Goal: Task Accomplishment & Management: Use online tool/utility

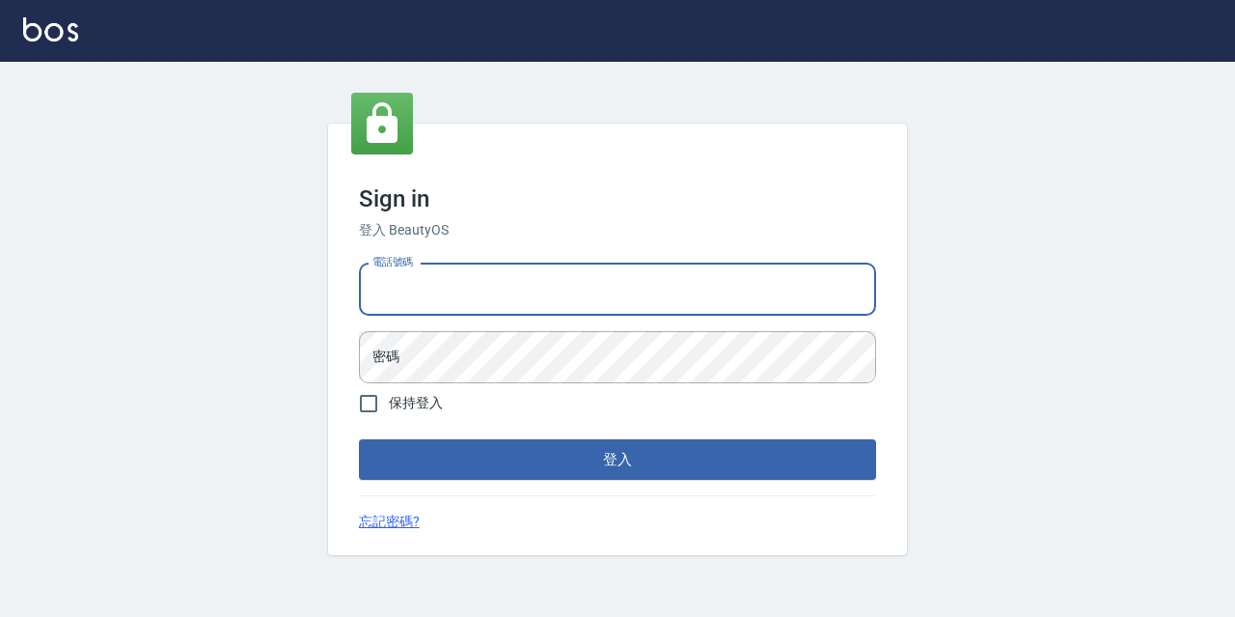
click at [407, 283] on input "電話號碼" at bounding box center [617, 289] width 517 height 52
type input "0977888999"
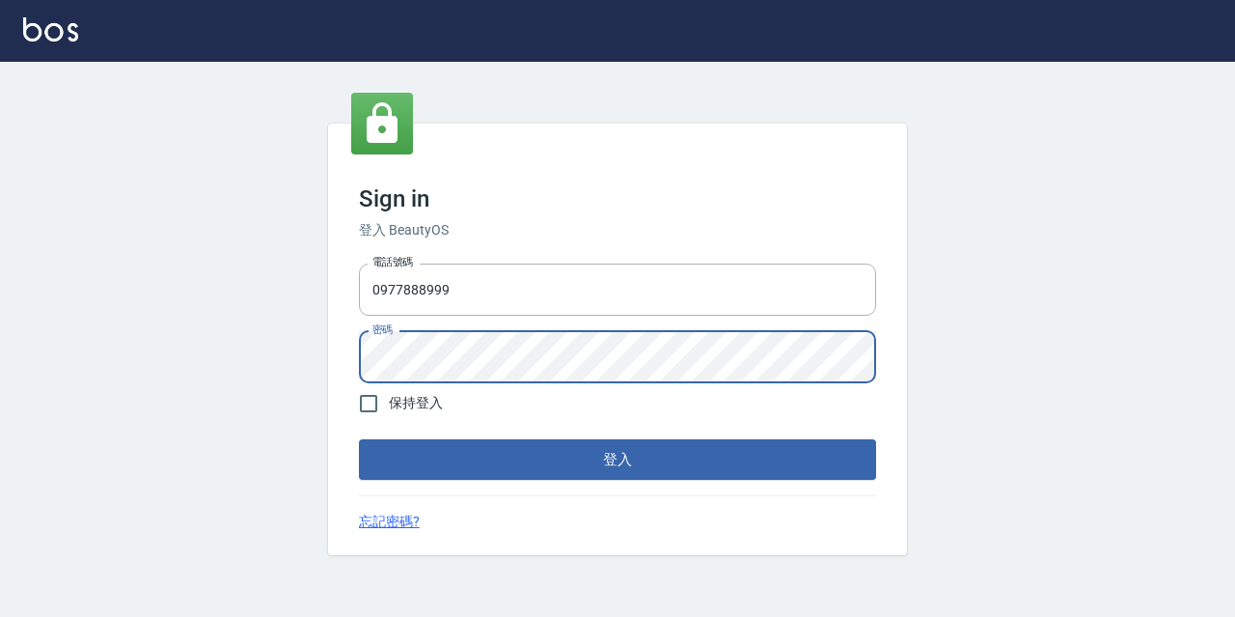
click at [359, 439] on button "登入" at bounding box center [617, 459] width 517 height 41
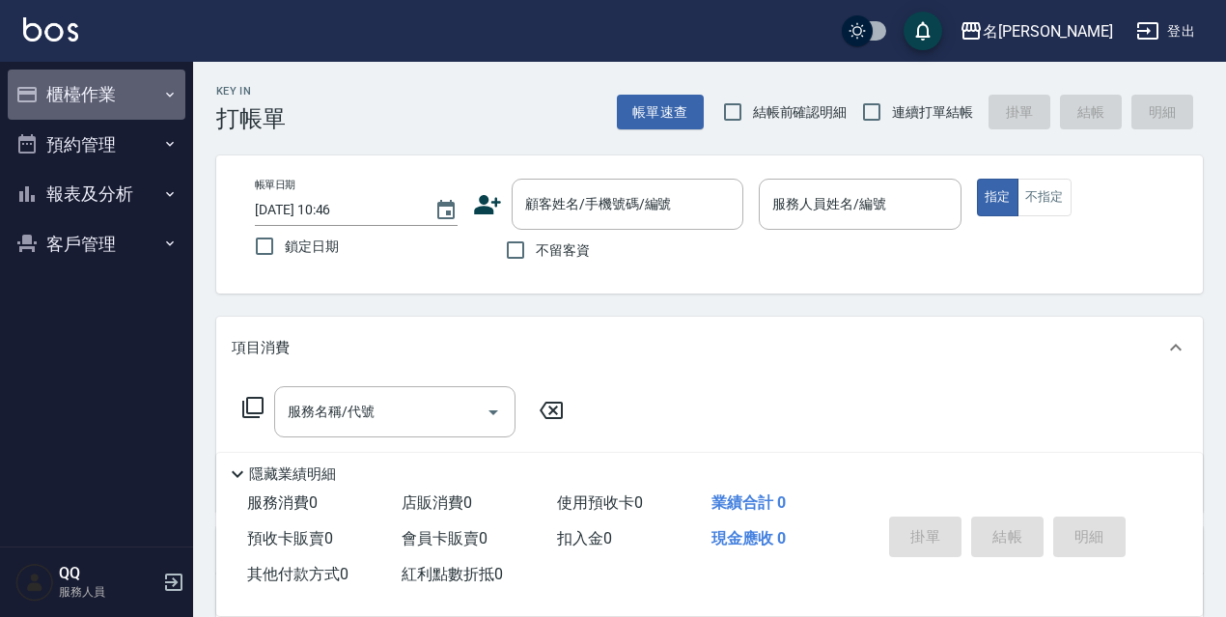
click at [38, 92] on icon "button" at bounding box center [26, 94] width 23 height 23
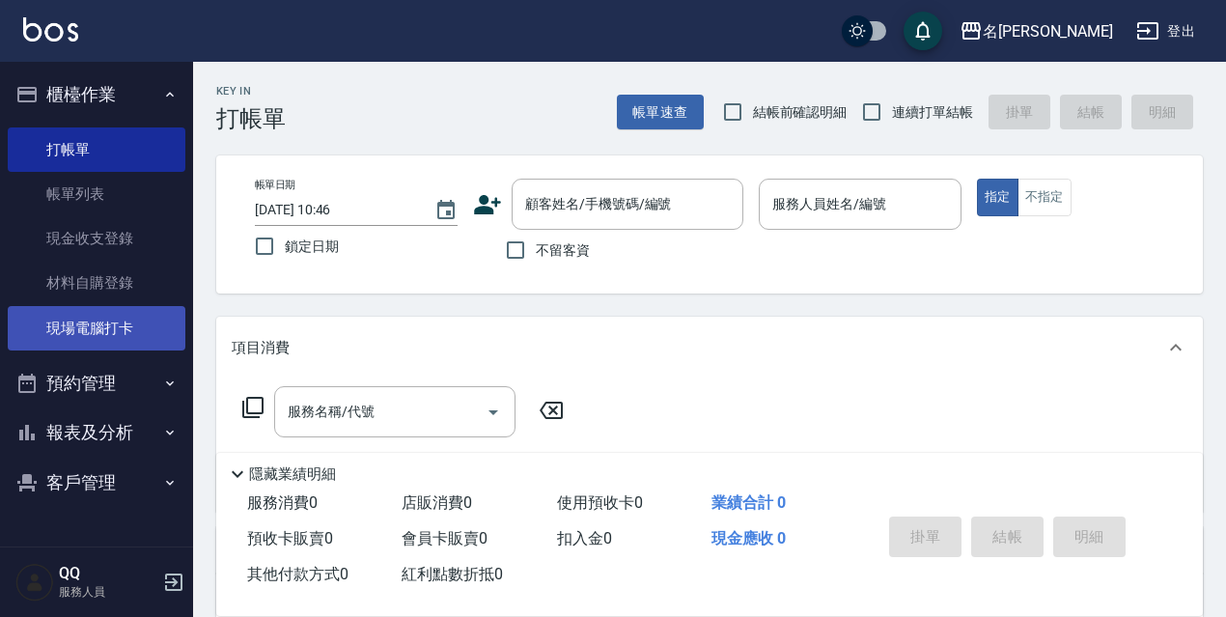
click at [88, 327] on link "現場電腦打卡" at bounding box center [97, 328] width 178 height 44
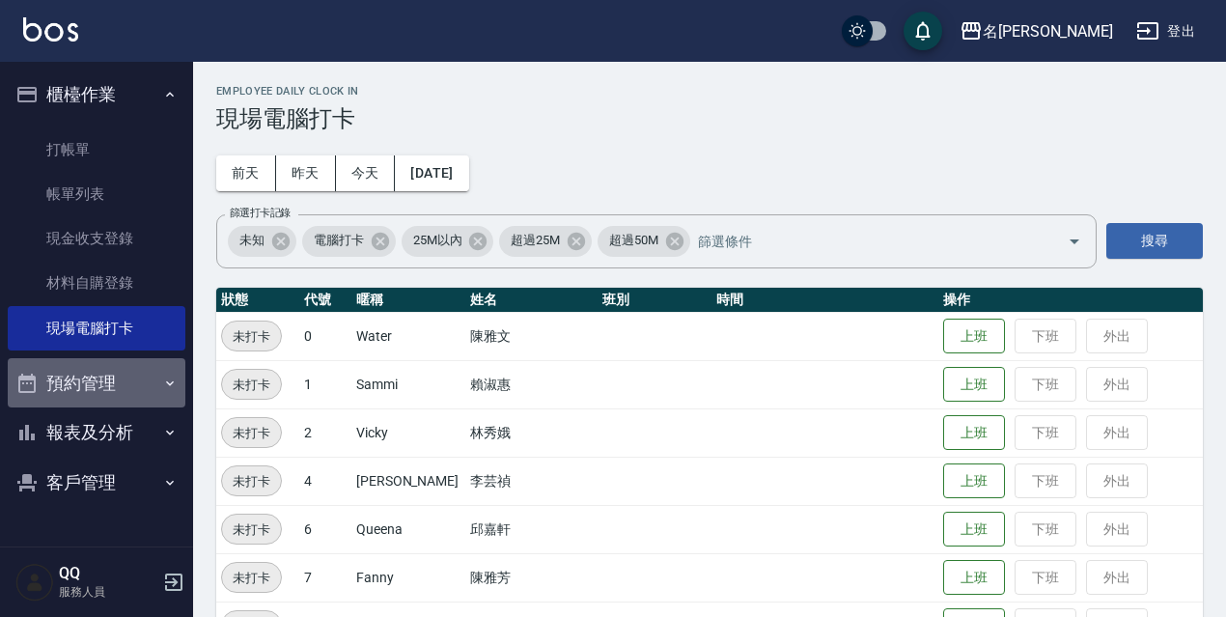
click at [85, 374] on button "預約管理" at bounding box center [97, 383] width 178 height 50
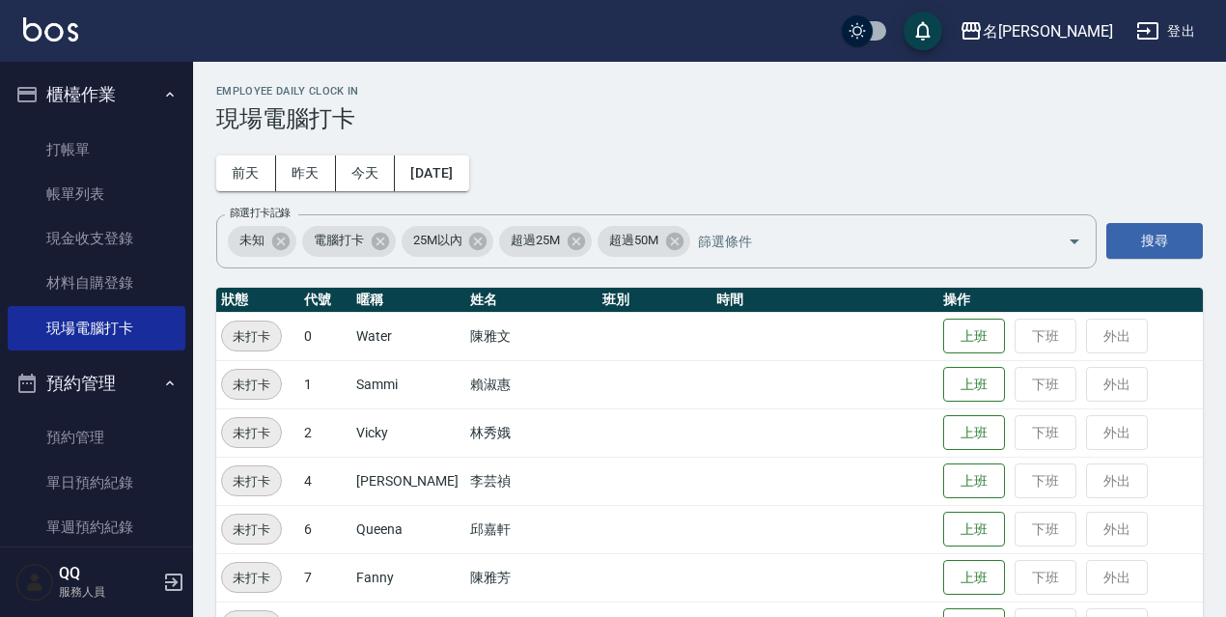
scroll to position [133, 0]
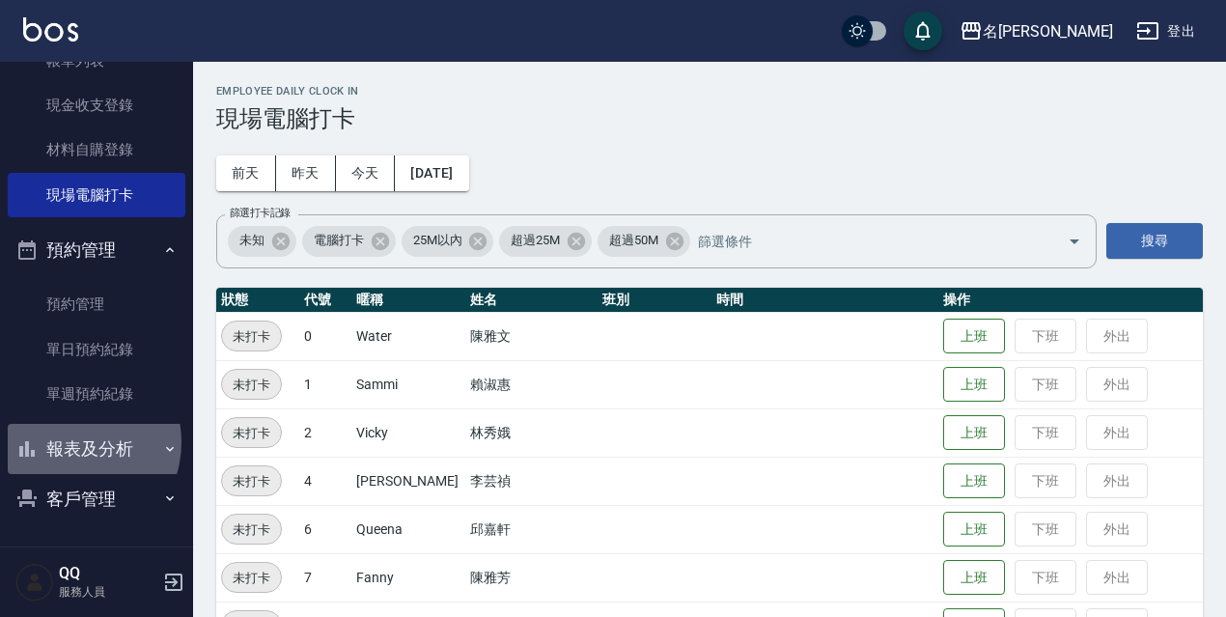
click at [70, 442] on button "報表及分析" at bounding box center [97, 449] width 178 height 50
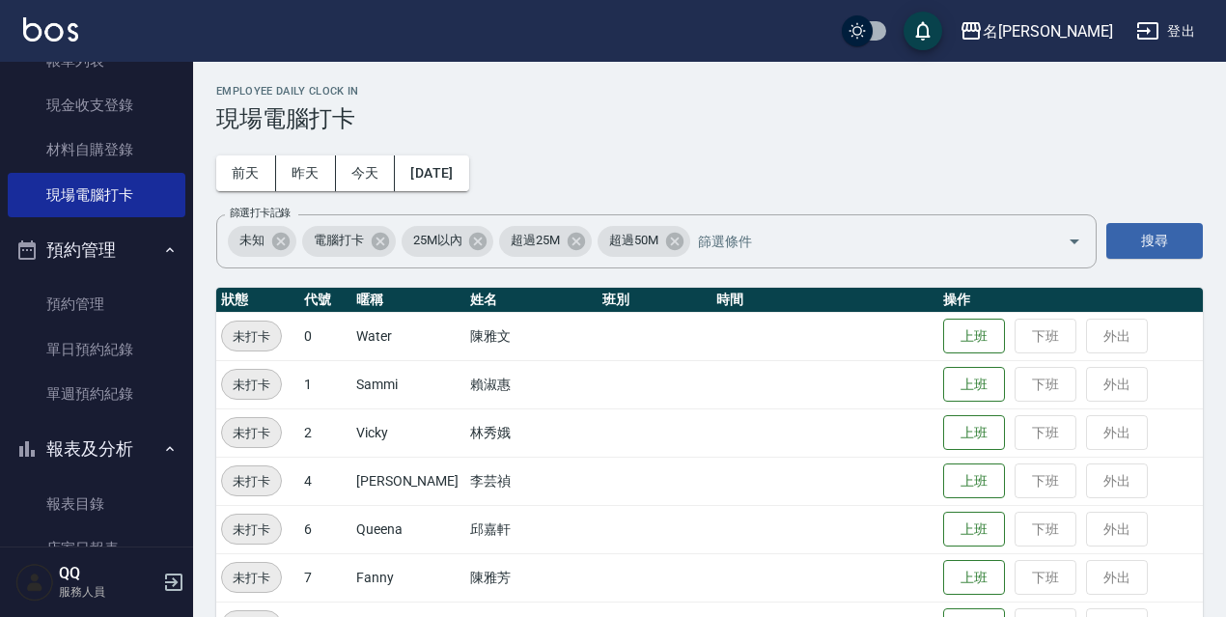
scroll to position [327, 0]
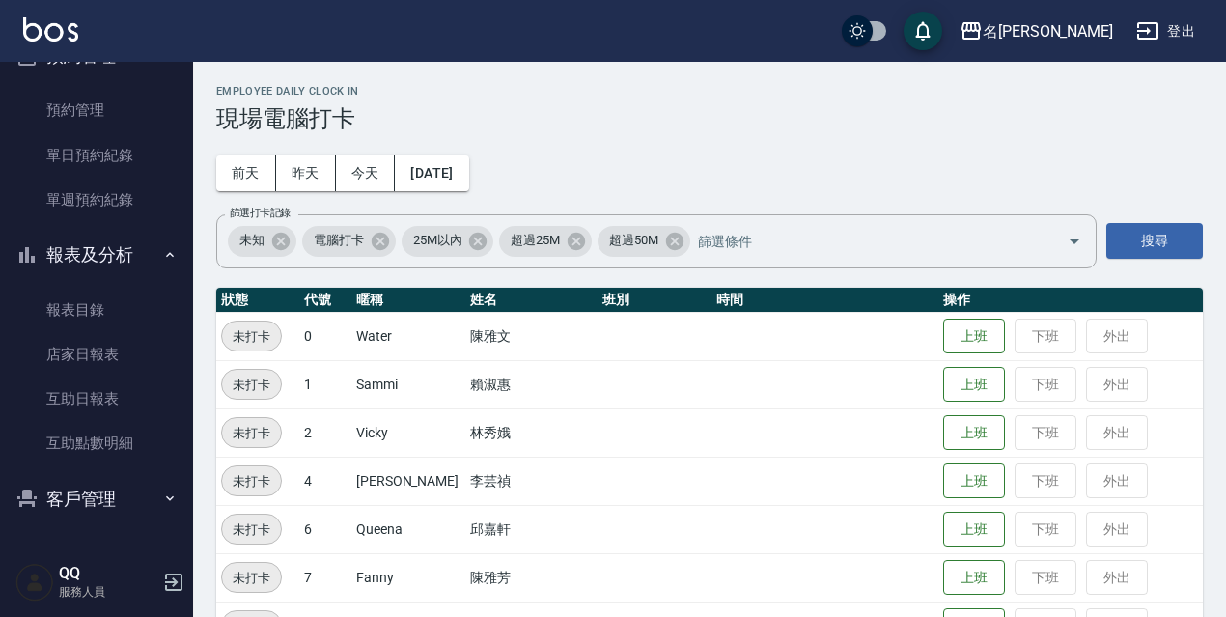
click at [88, 484] on button "客戶管理" at bounding box center [97, 499] width 178 height 50
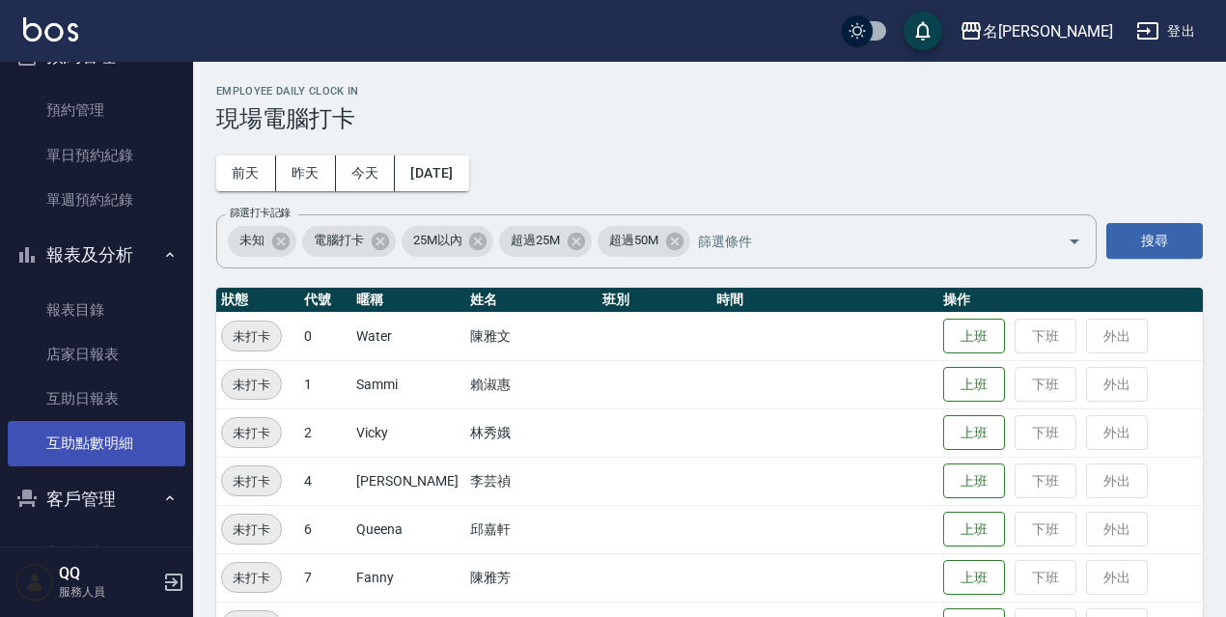
scroll to position [477, 0]
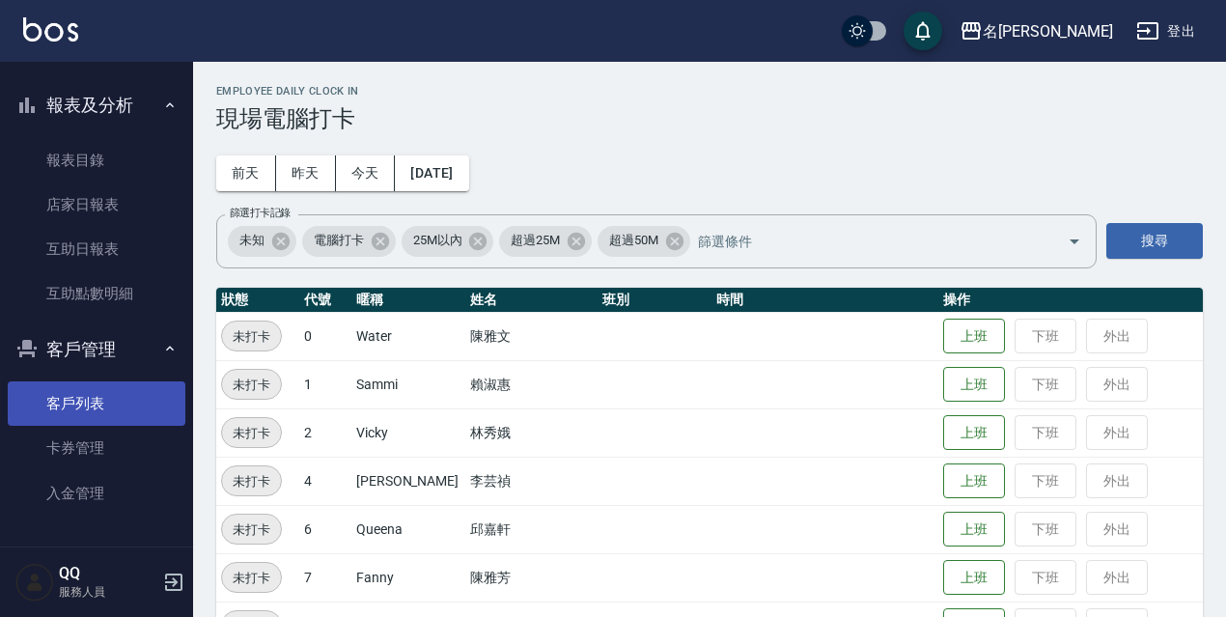
click at [100, 415] on link "客戶列表" at bounding box center [97, 403] width 178 height 44
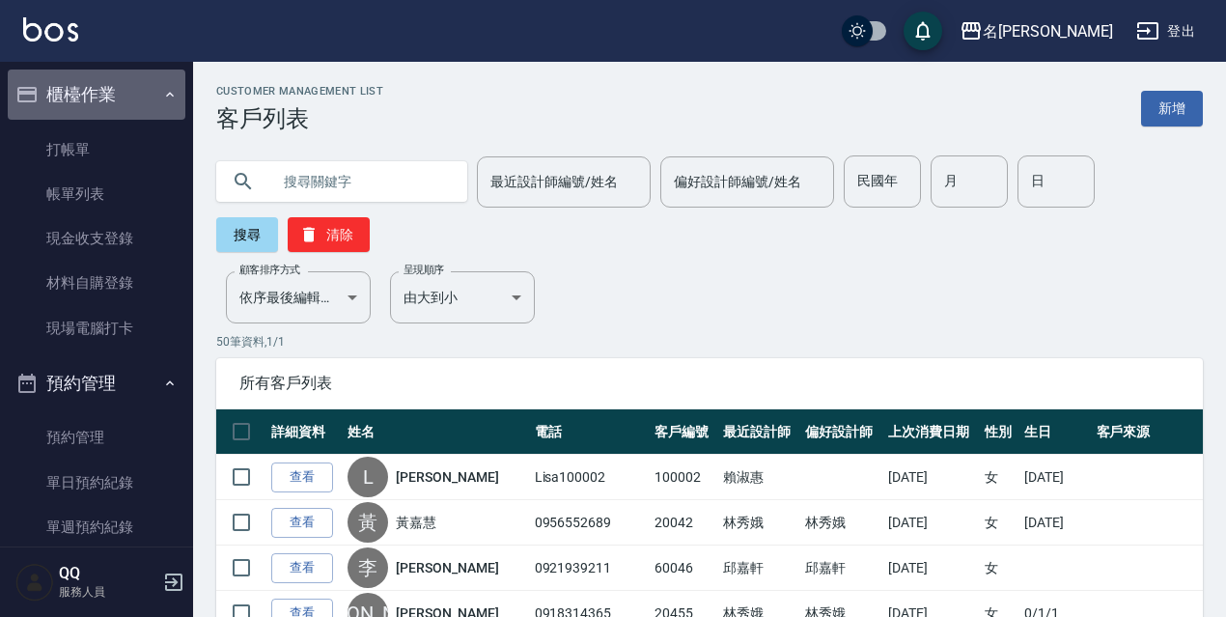
click at [162, 100] on icon "button" at bounding box center [169, 94] width 15 height 15
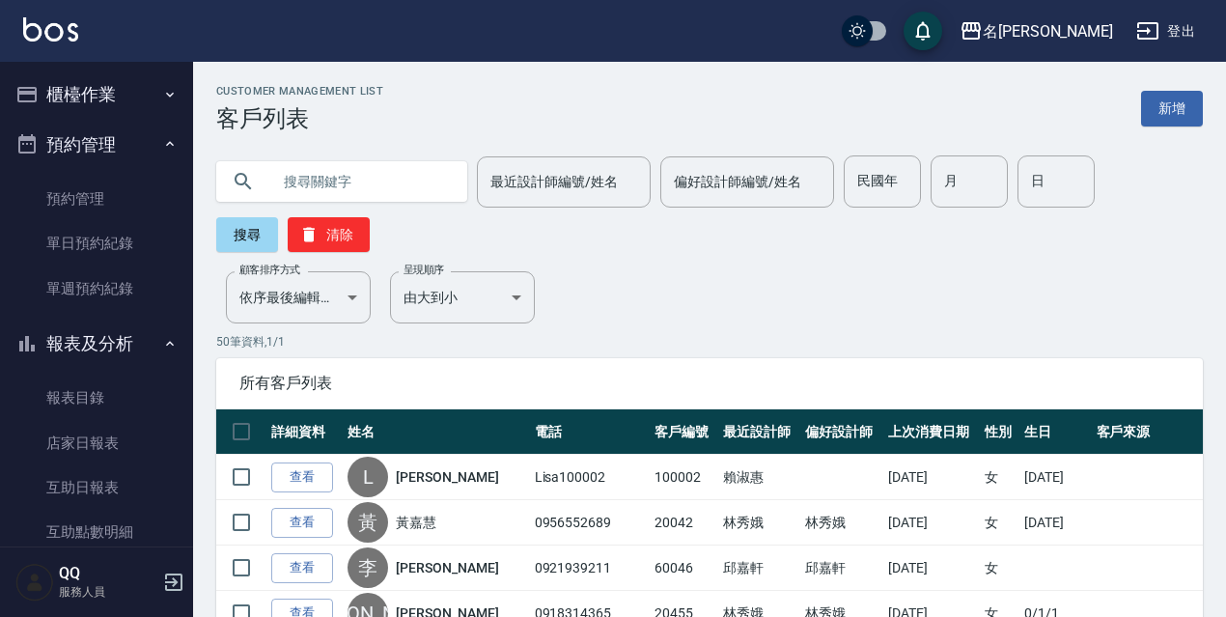
click at [167, 129] on button "預約管理" at bounding box center [97, 145] width 178 height 50
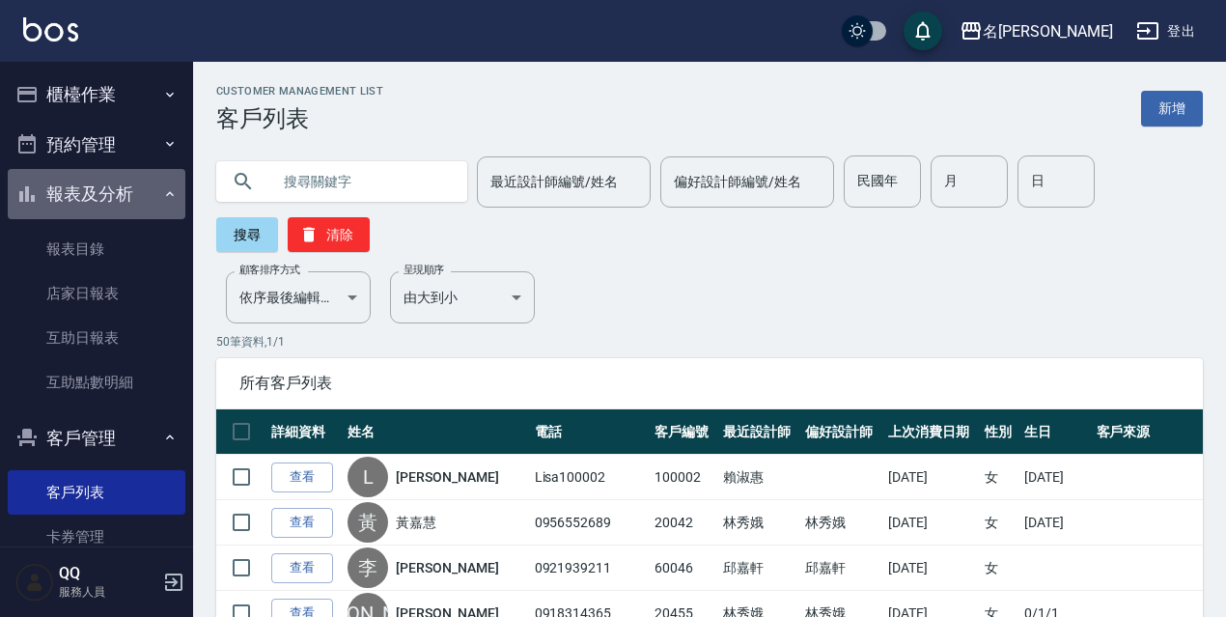
click at [161, 183] on button "報表及分析" at bounding box center [97, 194] width 178 height 50
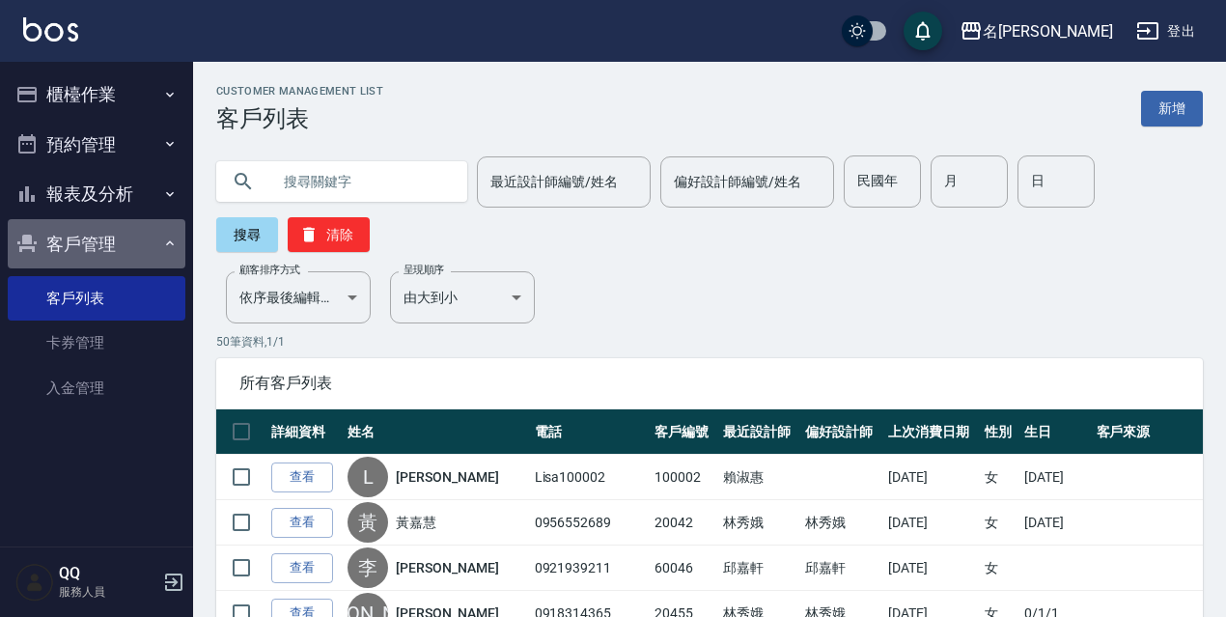
drag, startPoint x: 155, startPoint y: 236, endPoint x: 173, endPoint y: 131, distance: 106.6
click at [154, 230] on button "客戶管理" at bounding box center [97, 244] width 178 height 50
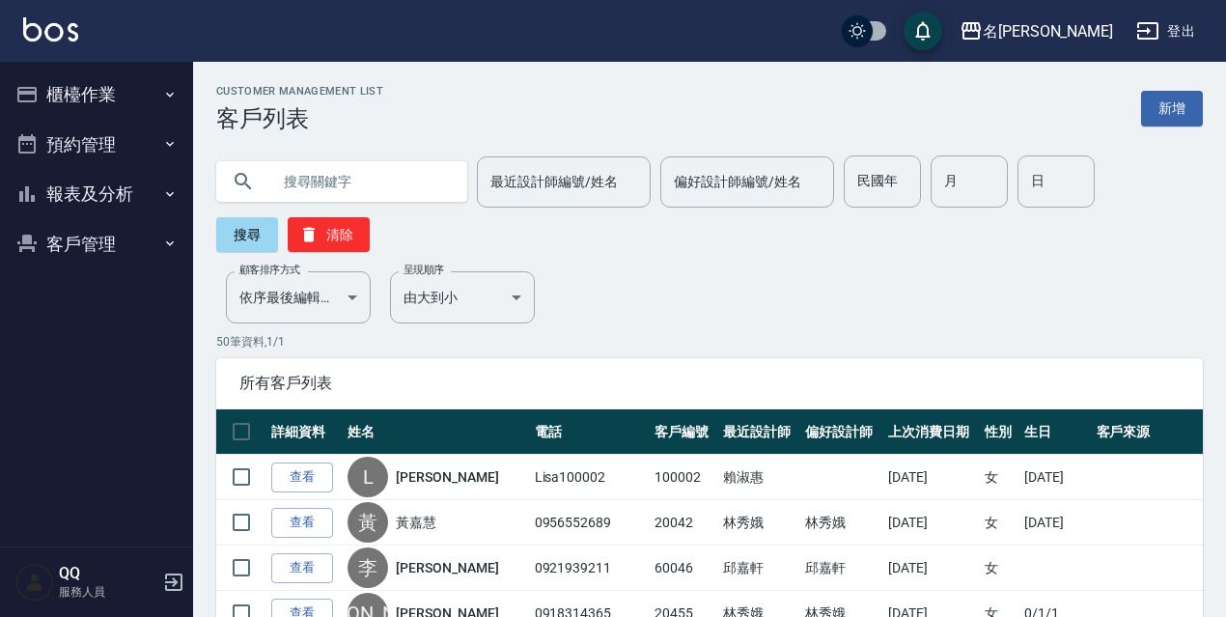
click at [170, 69] on button "櫃檯作業" at bounding box center [97, 94] width 178 height 50
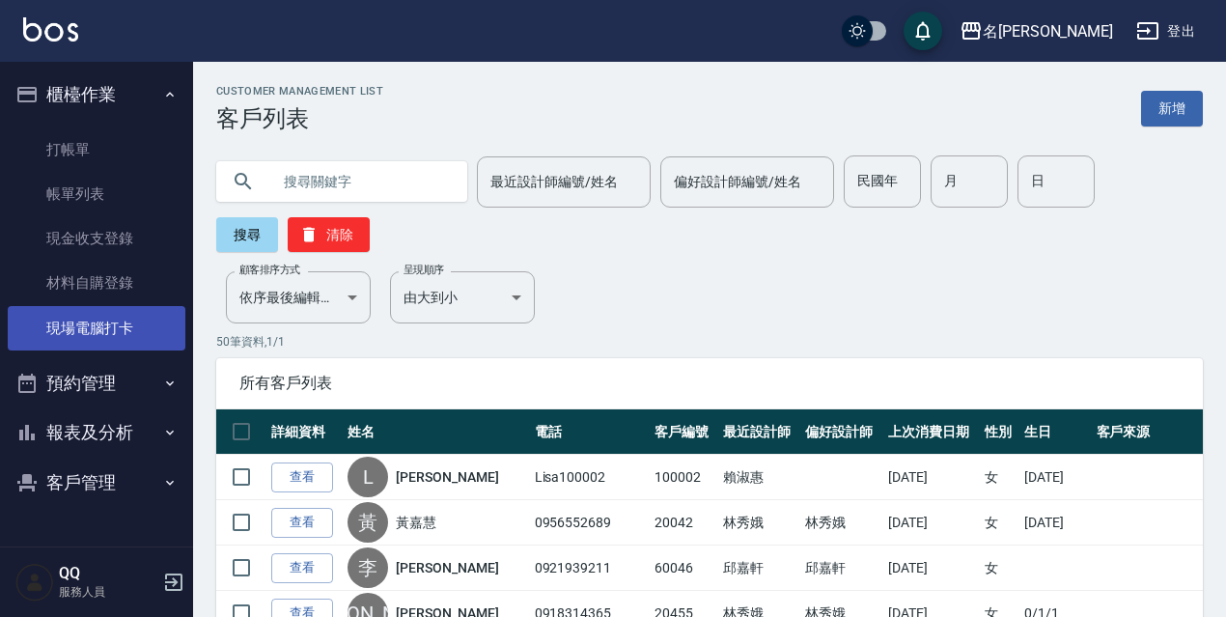
click at [99, 313] on link "現場電腦打卡" at bounding box center [97, 328] width 178 height 44
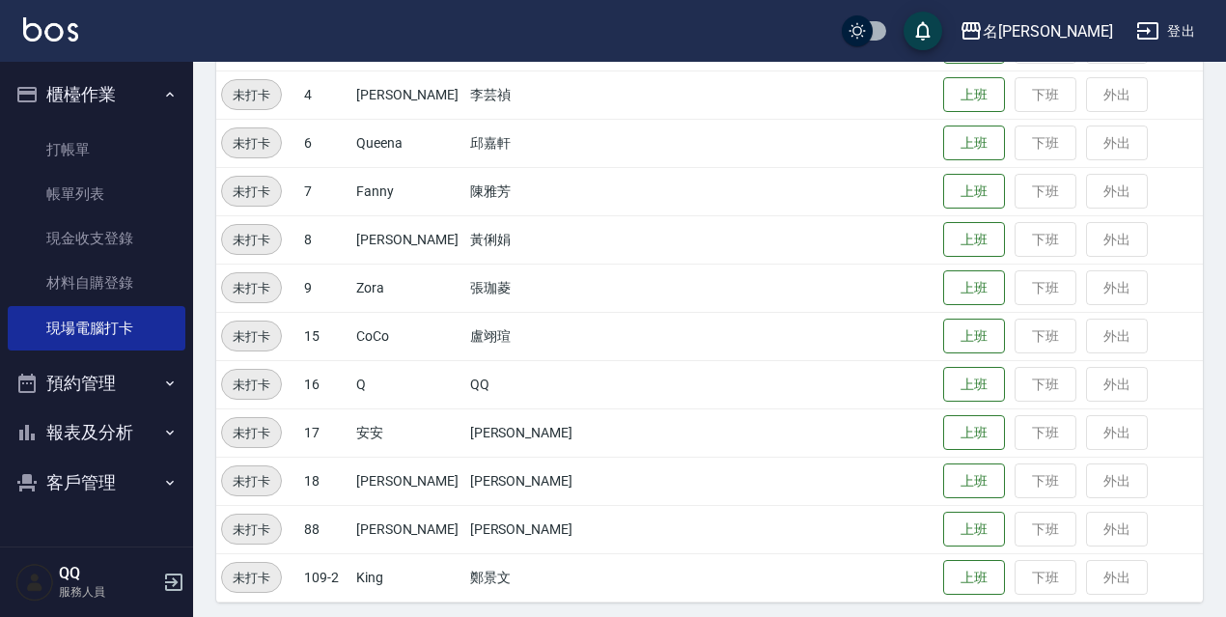
scroll to position [395, 0]
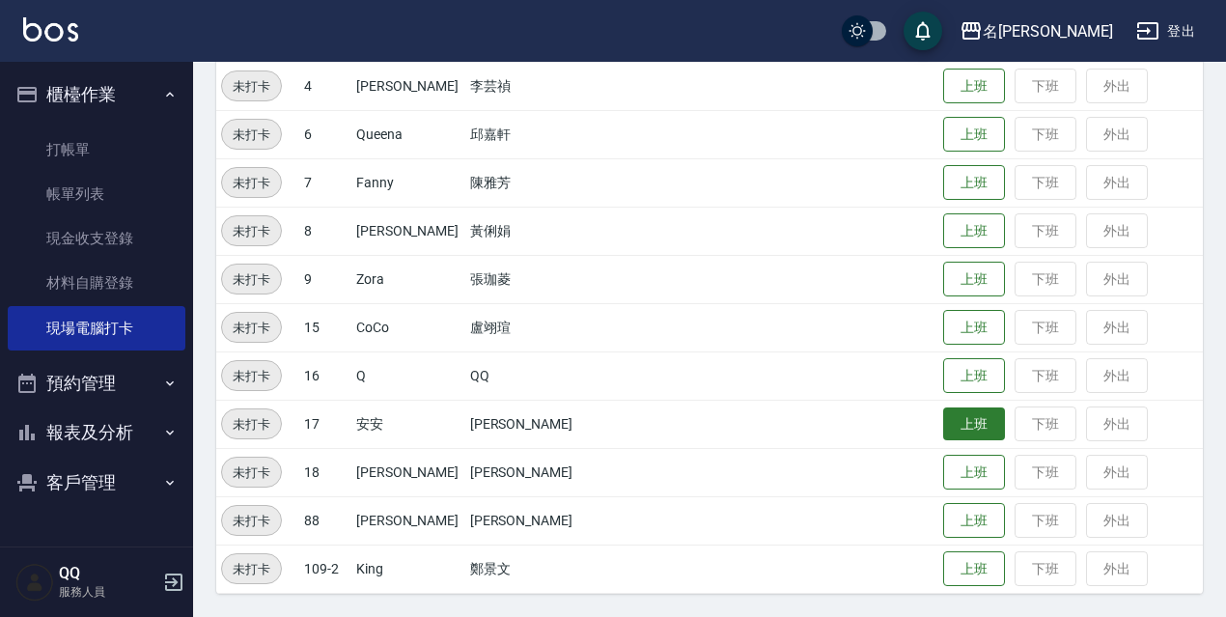
click at [943, 421] on button "上班" at bounding box center [974, 424] width 62 height 34
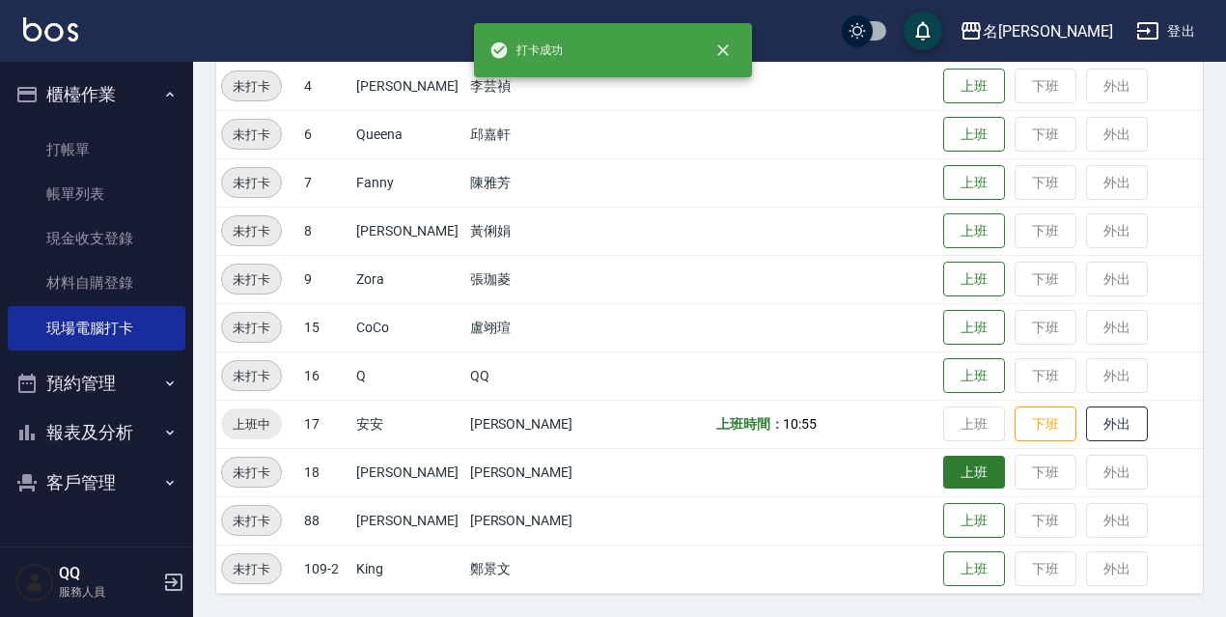
click at [943, 457] on button "上班" at bounding box center [974, 473] width 62 height 34
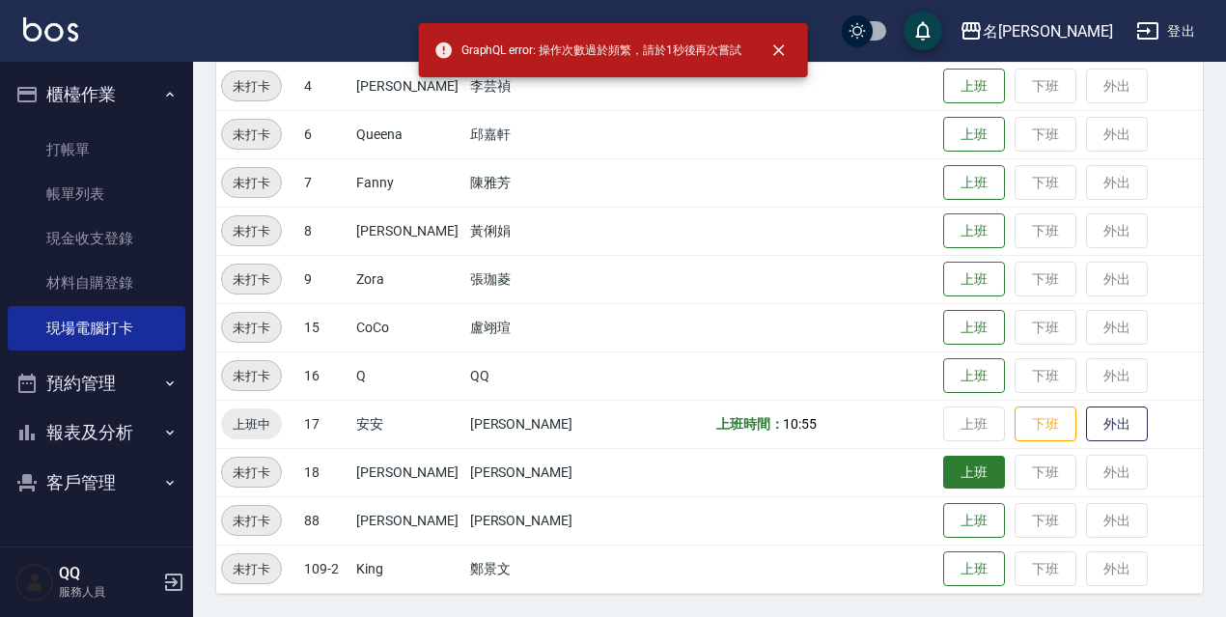
click at [968, 466] on button "上班" at bounding box center [974, 473] width 62 height 34
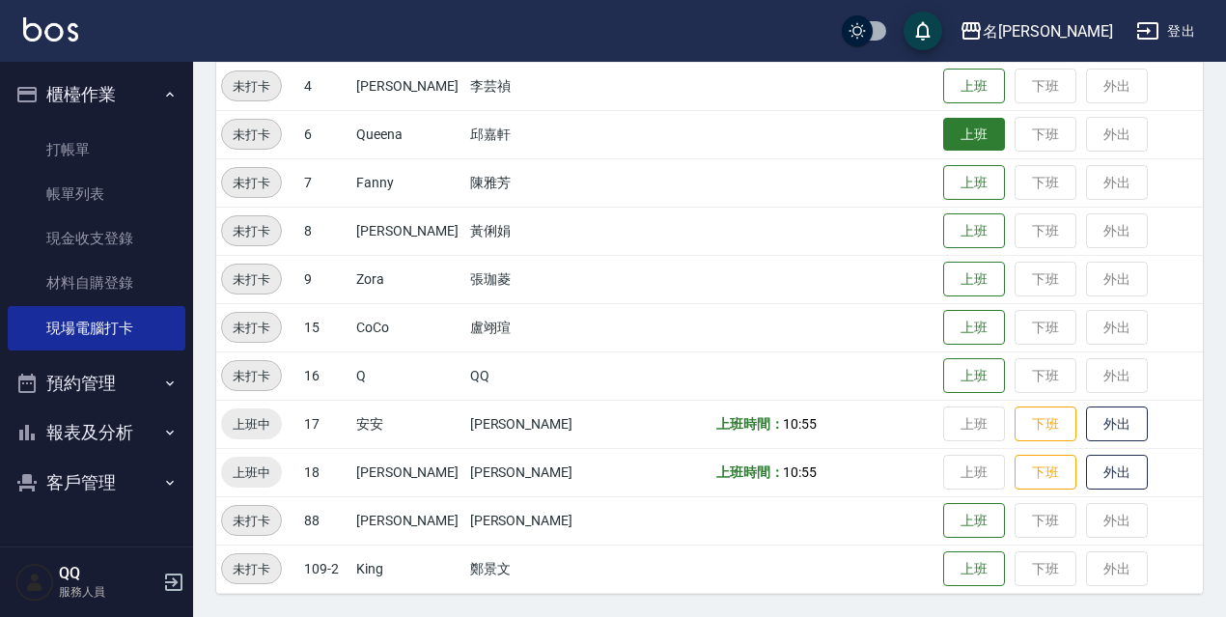
click at [943, 132] on button "上班" at bounding box center [974, 135] width 62 height 34
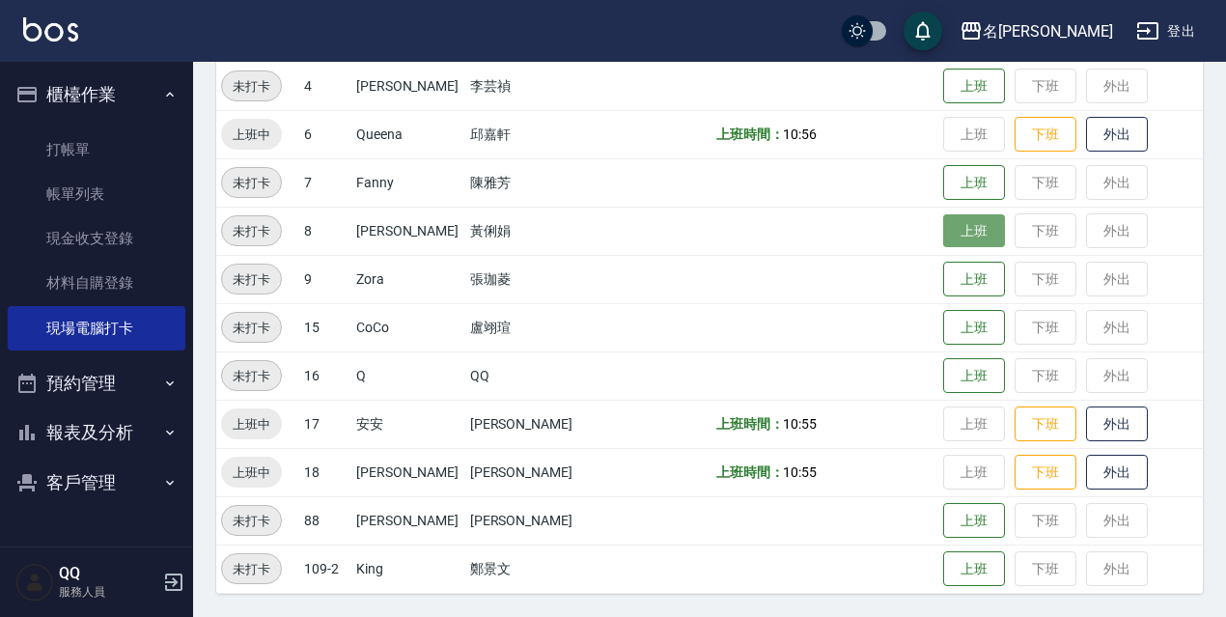
click at [950, 225] on button "上班" at bounding box center [974, 231] width 62 height 34
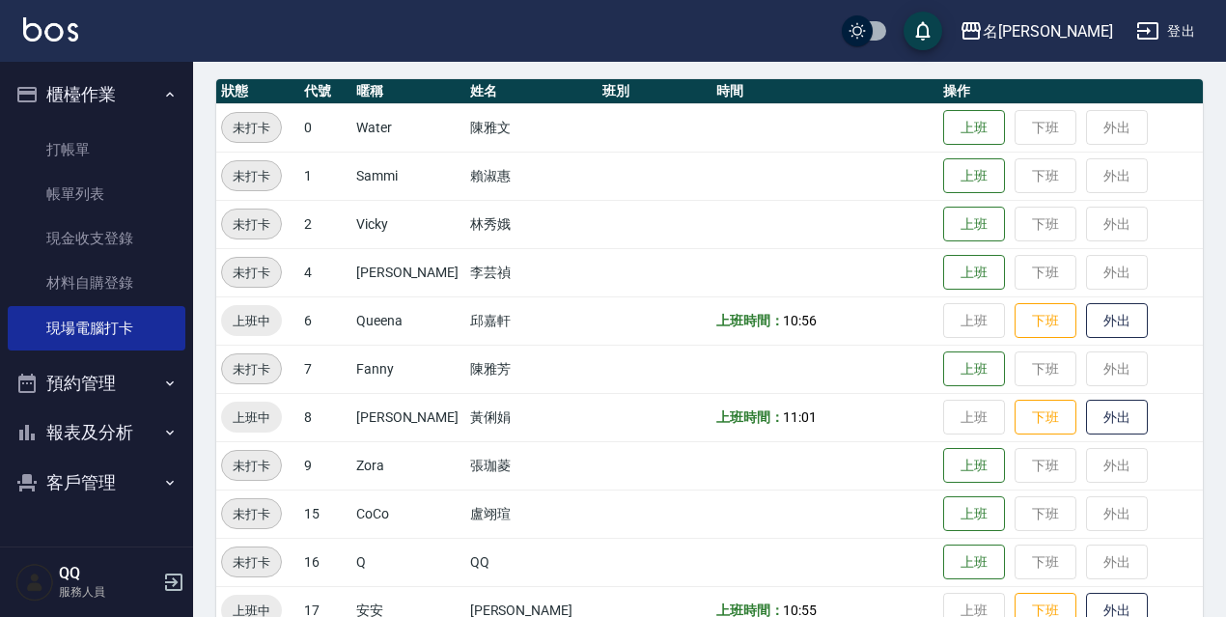
scroll to position [0, 0]
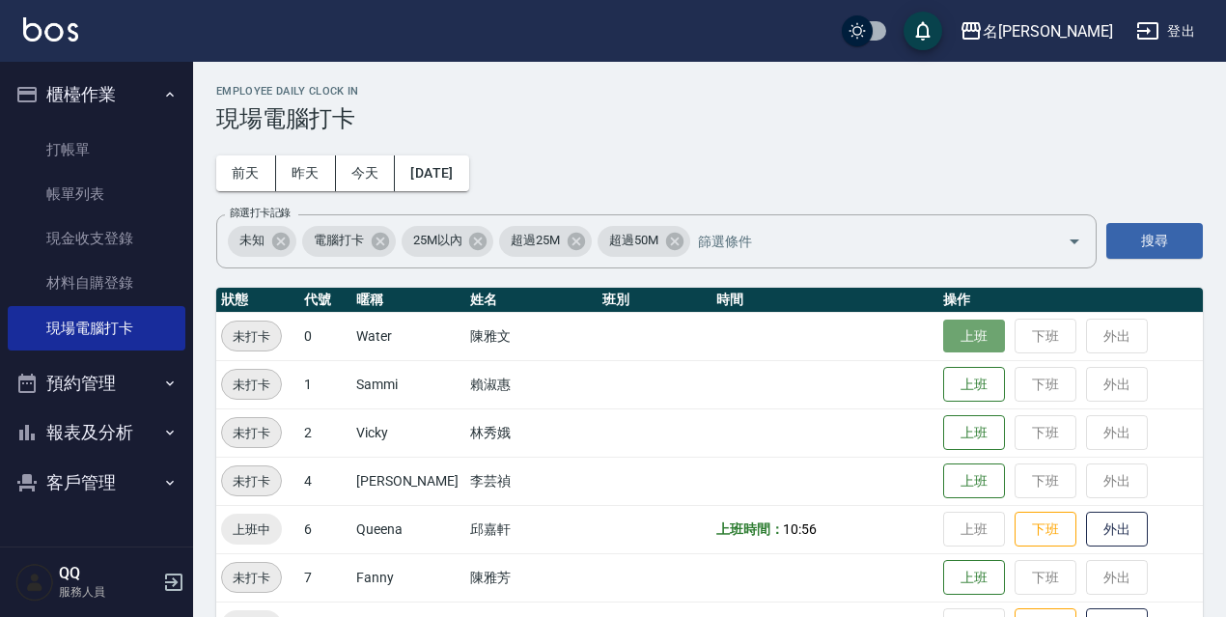
click at [965, 333] on button "上班" at bounding box center [974, 336] width 62 height 34
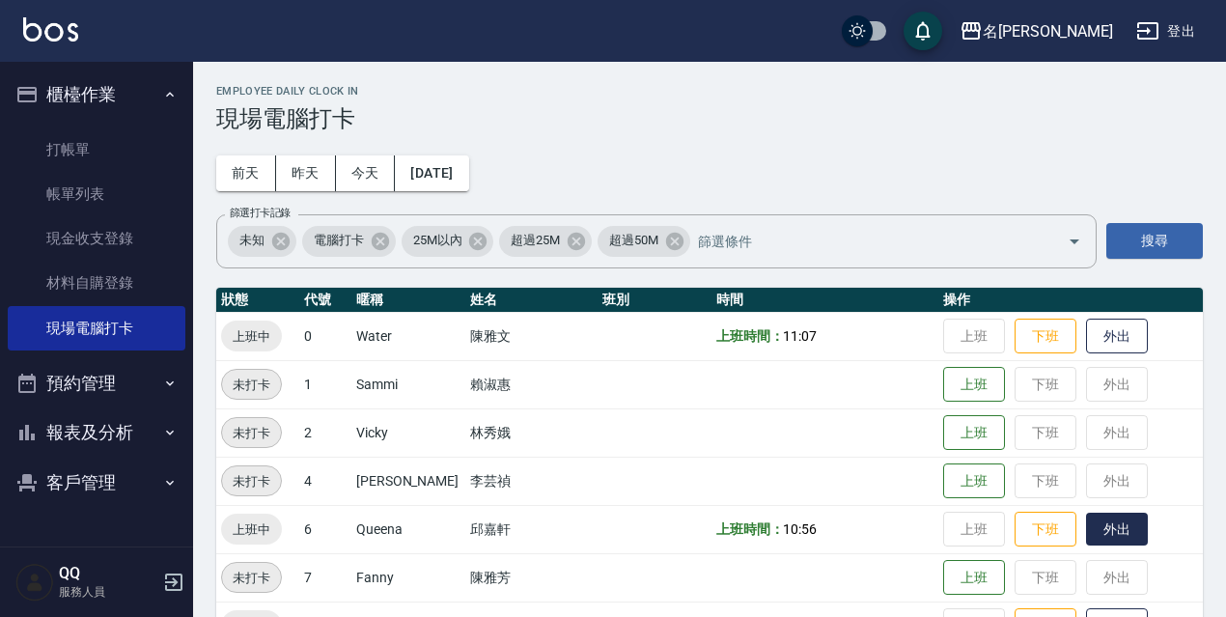
drag, startPoint x: 1106, startPoint y: 537, endPoint x: 1081, endPoint y: 536, distance: 25.1
click at [1105, 538] on button "外出" at bounding box center [1117, 529] width 62 height 34
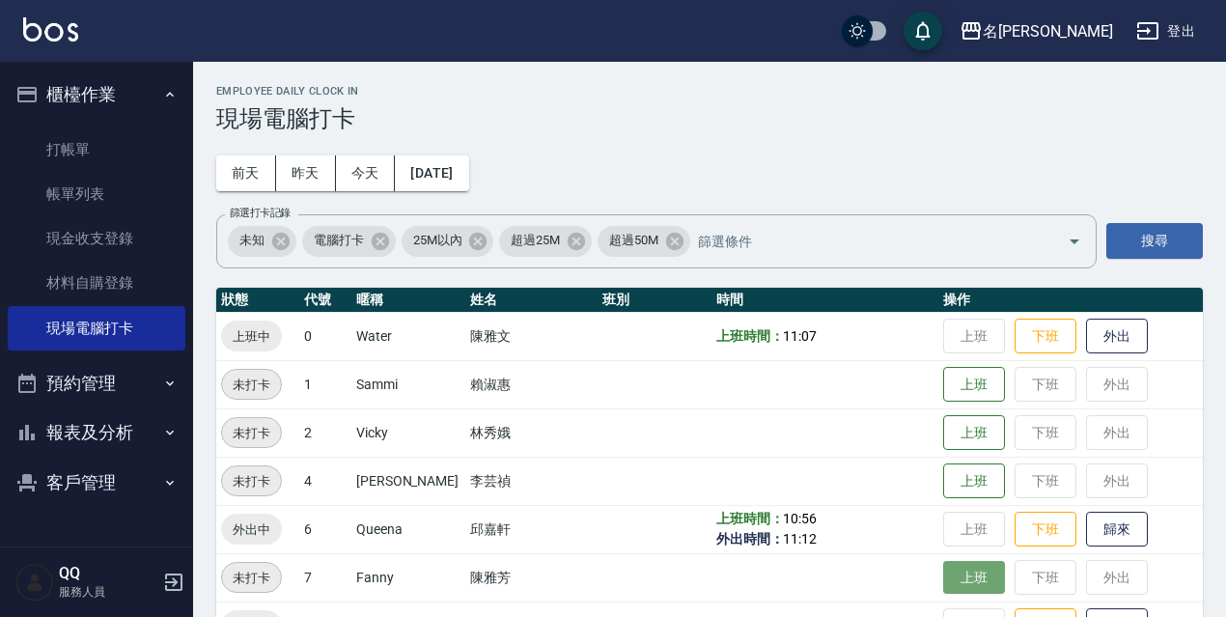
click at [948, 583] on button "上班" at bounding box center [974, 578] width 62 height 34
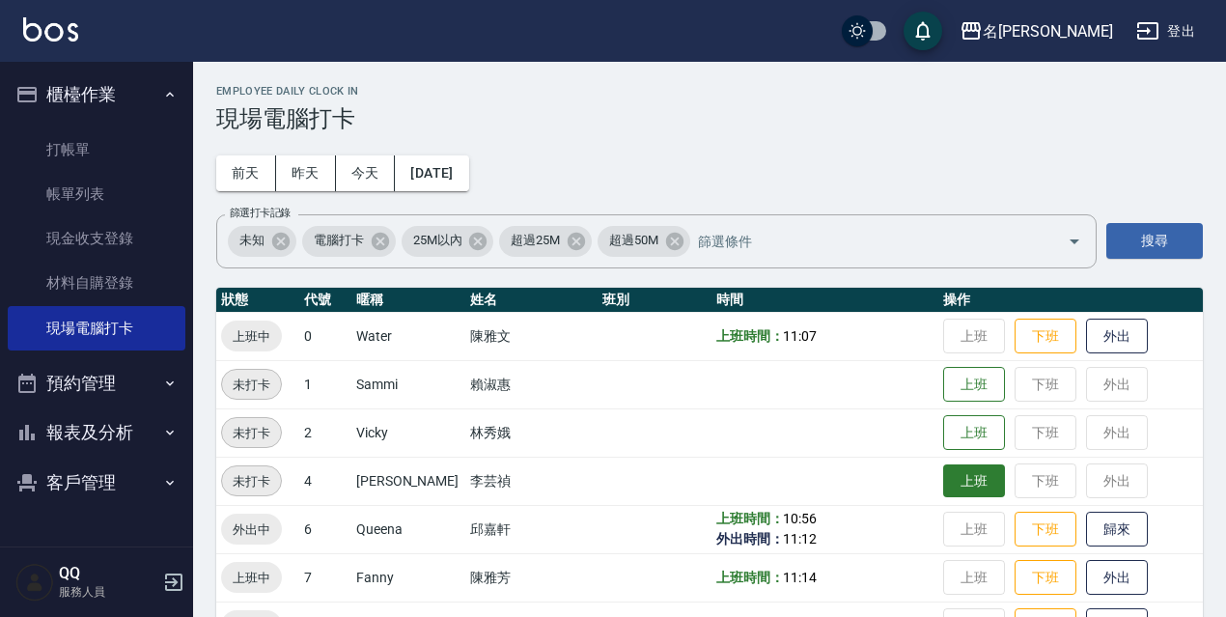
click at [943, 487] on button "上班" at bounding box center [974, 481] width 62 height 34
